Goal: Connect with others: Connect with others

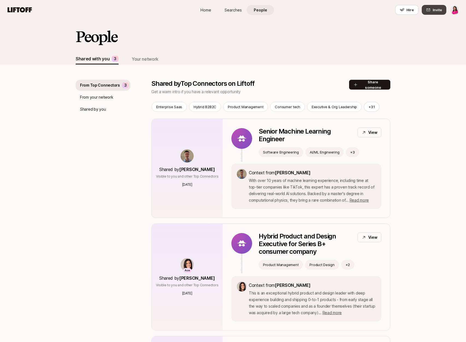
click at [436, 10] on span "Invite" at bounding box center [437, 9] width 9 height 5
click at [436, 7] on span "Invite" at bounding box center [437, 9] width 9 height 5
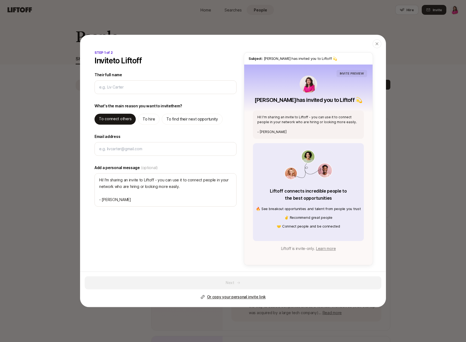
type textarea "x"
click at [238, 297] on p "Or copy your personal invite link" at bounding box center [236, 297] width 59 height 7
